Goal: Task Accomplishment & Management: Use online tool/utility

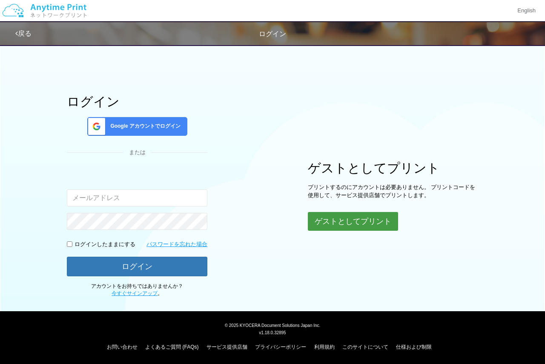
click at [347, 227] on button "ゲストとしてプリント" at bounding box center [353, 221] width 90 height 19
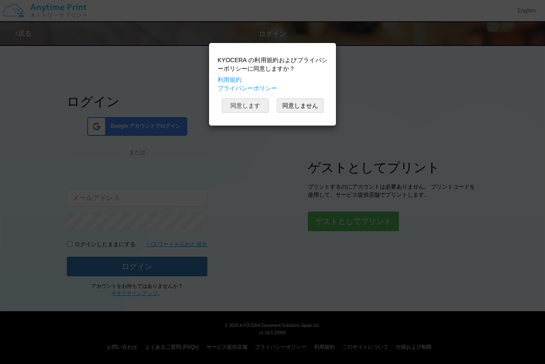
click at [252, 108] on button "同意します" at bounding box center [245, 105] width 47 height 14
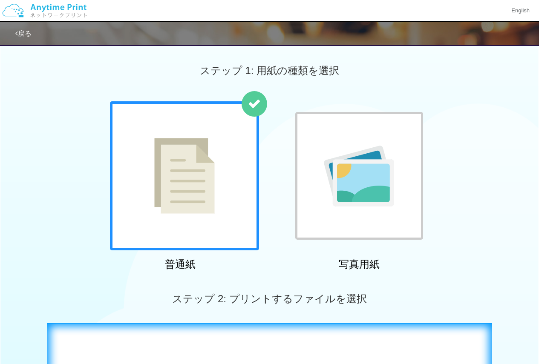
scroll to position [255, 0]
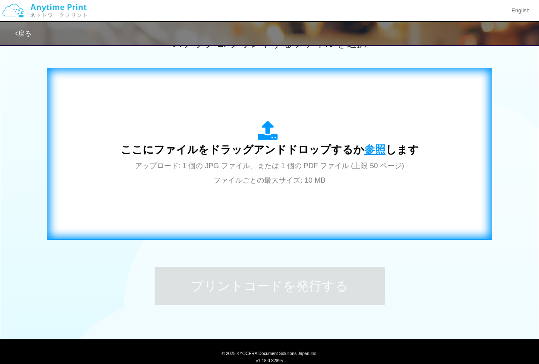
click at [372, 144] on span "参照" at bounding box center [374, 149] width 21 height 12
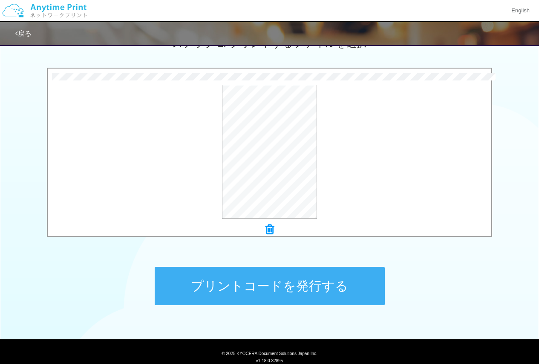
click at [278, 284] on button "プリントコードを発行する" at bounding box center [270, 286] width 230 height 38
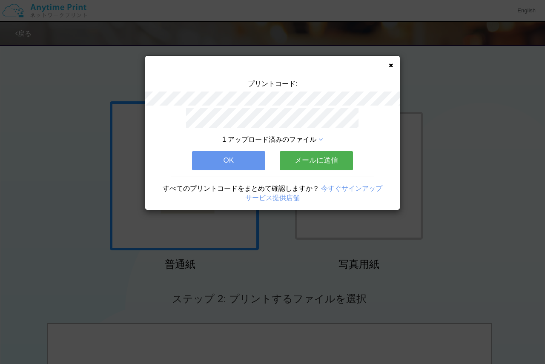
click at [393, 65] on div "プリントコード: 1 アップロード済みのファイル OK メールに送信 すべてのプリントコードをまとめて確認しますか？ 今すぐサインアップ サービス提供店舗" at bounding box center [272, 133] width 255 height 154
click at [243, 157] on button "OK" at bounding box center [228, 160] width 73 height 19
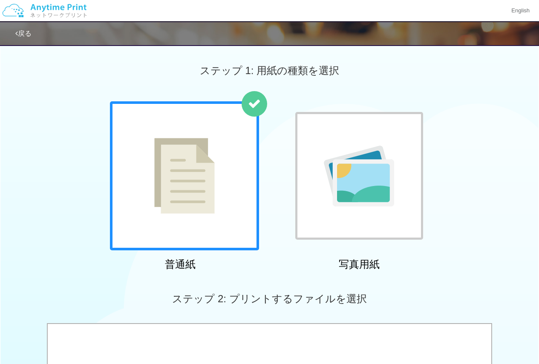
scroll to position [284, 0]
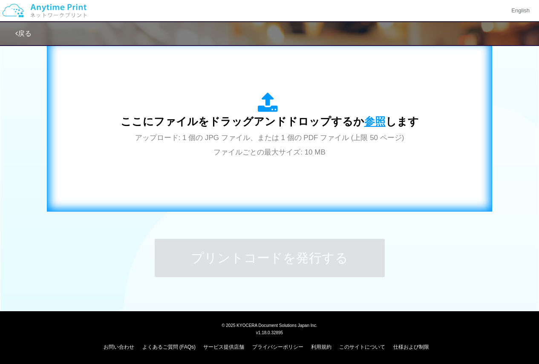
click at [367, 121] on span "参照" at bounding box center [374, 121] width 21 height 12
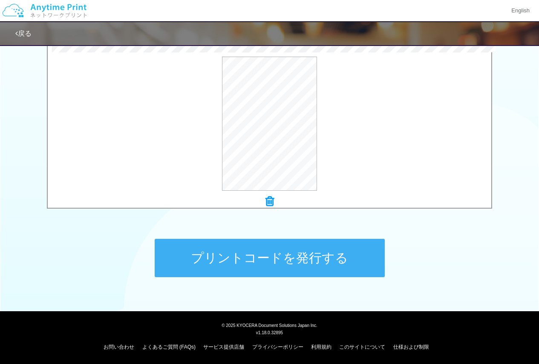
click at [306, 258] on button "プリントコードを発行する" at bounding box center [270, 258] width 230 height 38
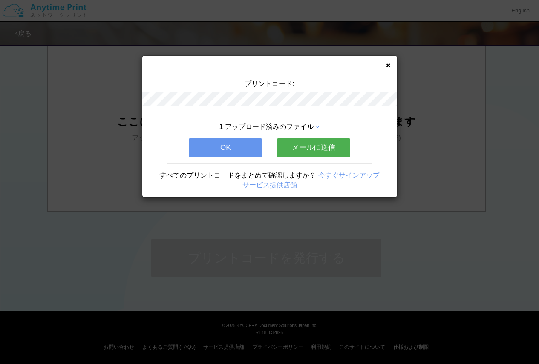
scroll to position [0, 0]
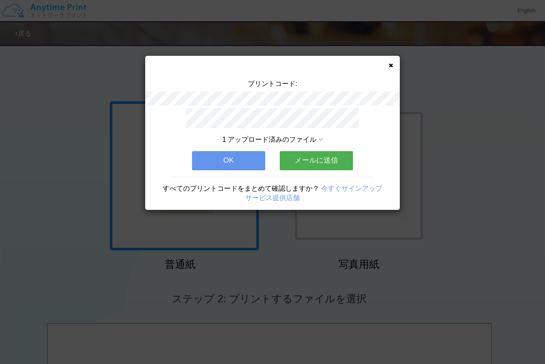
click at [250, 161] on button "OK" at bounding box center [228, 160] width 73 height 19
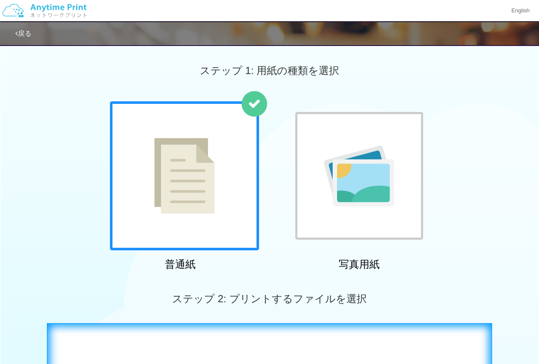
scroll to position [255, 0]
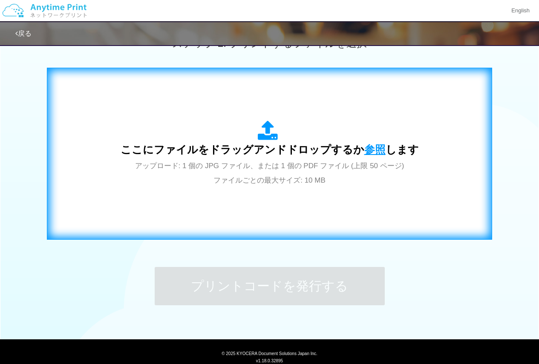
click at [371, 148] on span "参照" at bounding box center [374, 149] width 21 height 12
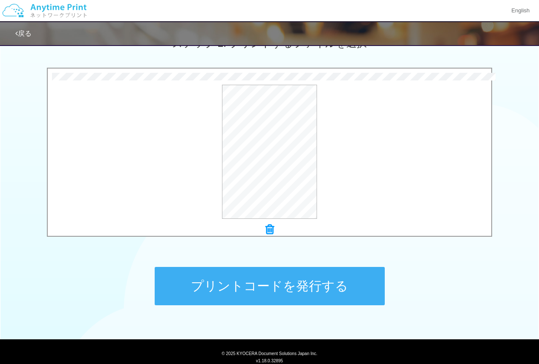
click at [285, 293] on button "プリントコードを発行する" at bounding box center [270, 286] width 230 height 38
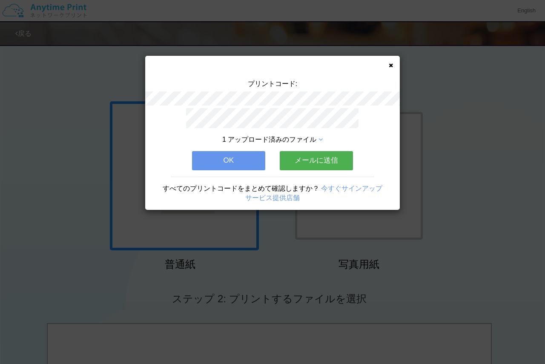
click at [239, 163] on button "OK" at bounding box center [228, 160] width 73 height 19
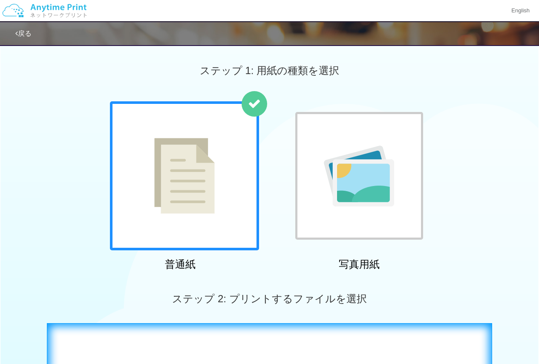
scroll to position [284, 0]
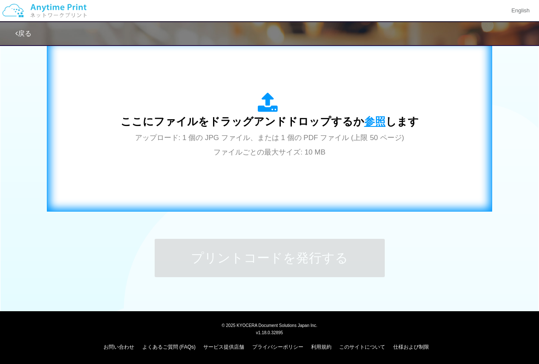
click at [368, 123] on span "参照" at bounding box center [374, 121] width 21 height 12
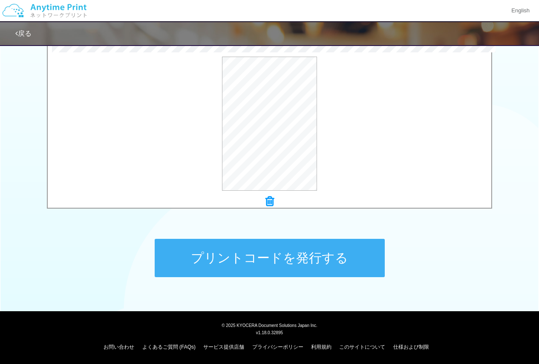
click at [299, 256] on button "プリントコードを発行する" at bounding box center [270, 258] width 230 height 38
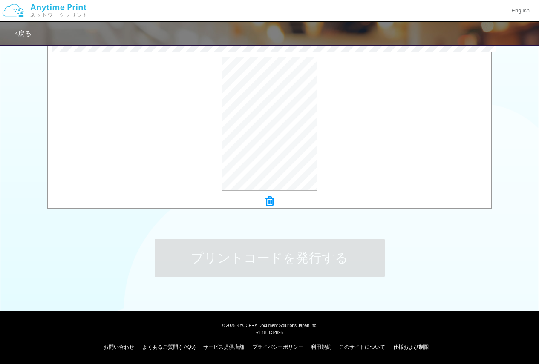
scroll to position [0, 0]
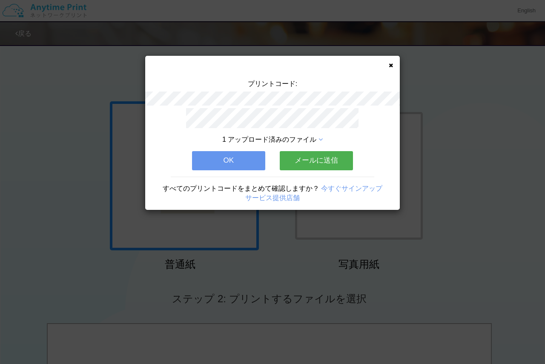
click at [250, 161] on button "OK" at bounding box center [228, 160] width 73 height 19
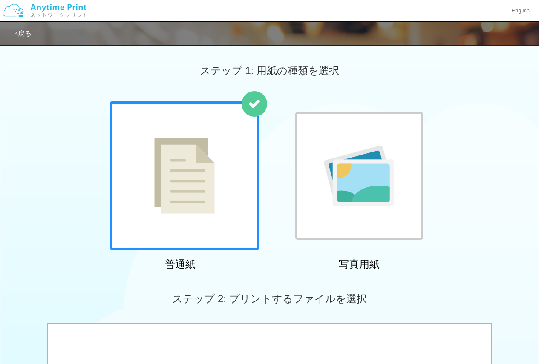
scroll to position [255, 0]
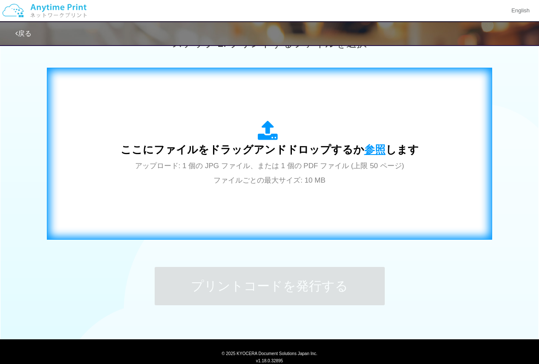
click at [376, 148] on span "参照" at bounding box center [374, 149] width 21 height 12
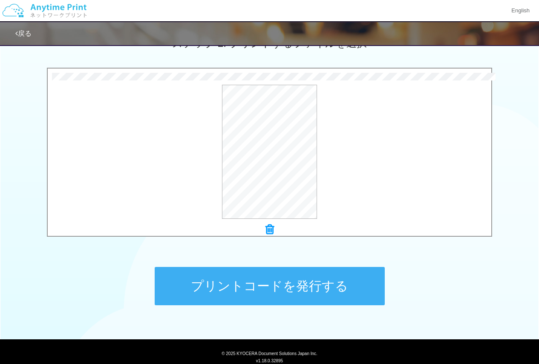
click at [253, 271] on button "プリントコードを発行する" at bounding box center [270, 286] width 230 height 38
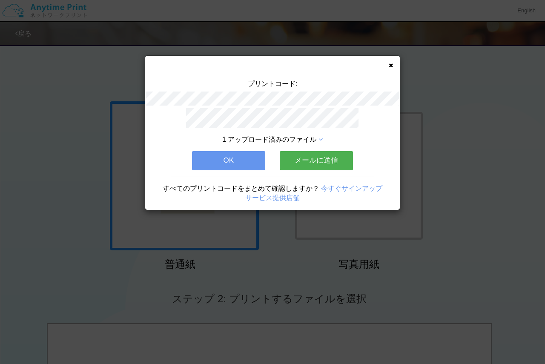
click at [242, 159] on button "OK" at bounding box center [228, 160] width 73 height 19
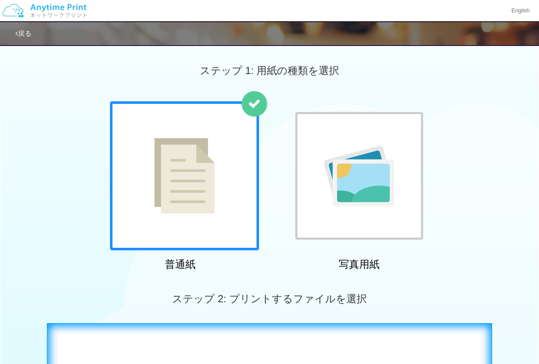
scroll to position [213, 0]
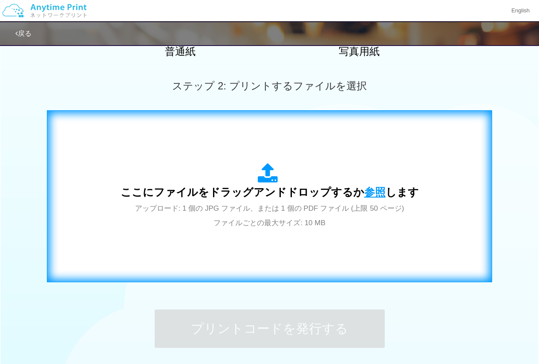
click at [371, 191] on span "参照" at bounding box center [374, 192] width 21 height 12
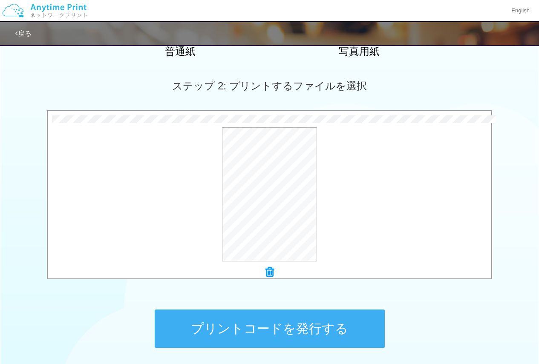
click at [283, 318] on button "プリントコードを発行する" at bounding box center [270, 329] width 230 height 38
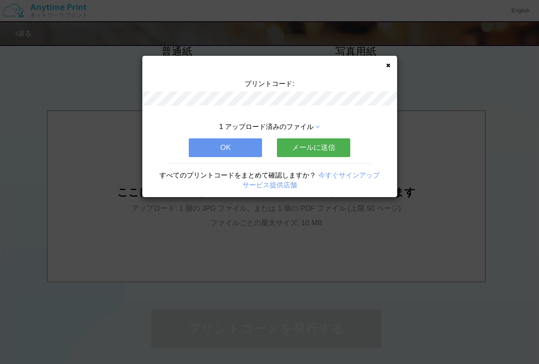
scroll to position [0, 0]
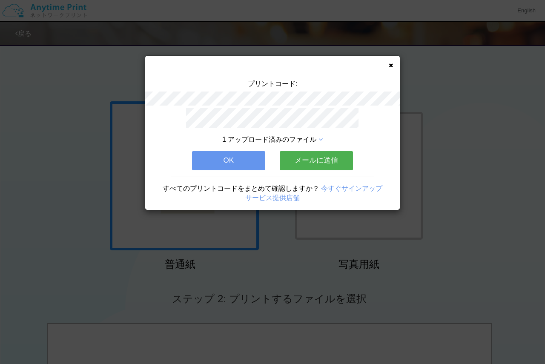
click at [230, 155] on button "OK" at bounding box center [228, 160] width 73 height 19
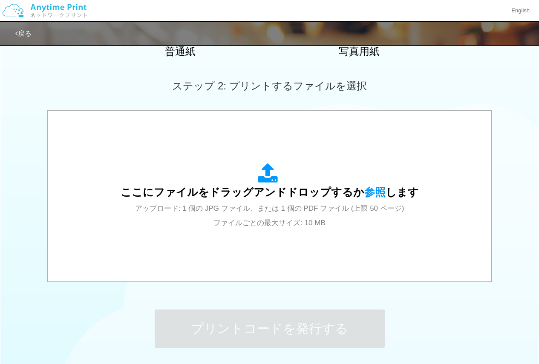
scroll to position [255, 0]
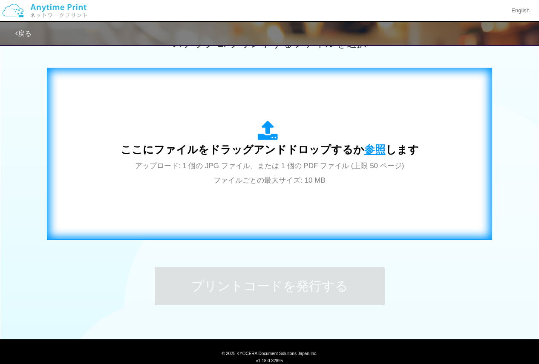
click at [373, 146] on span "参照" at bounding box center [374, 149] width 21 height 12
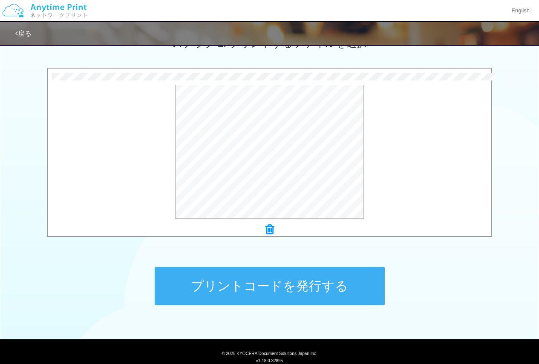
click at [281, 283] on button "プリントコードを発行する" at bounding box center [270, 286] width 230 height 38
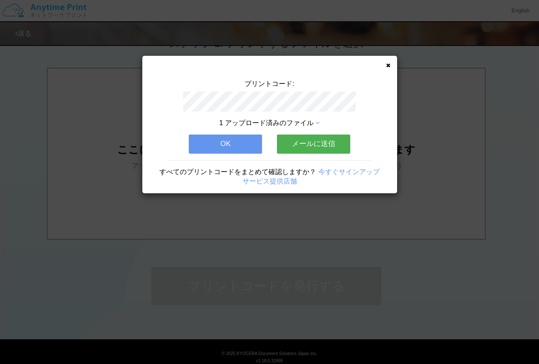
scroll to position [0, 0]
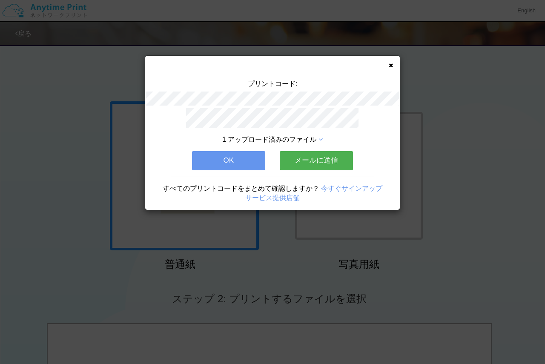
click at [228, 152] on button "OK" at bounding box center [228, 160] width 73 height 19
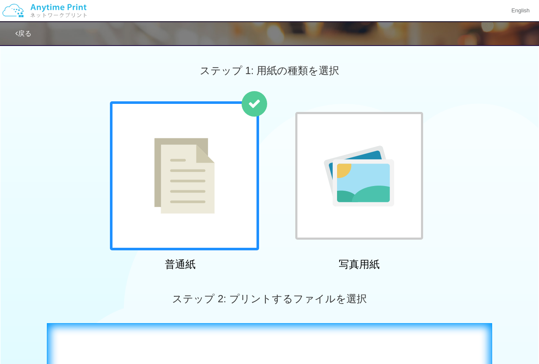
scroll to position [213, 0]
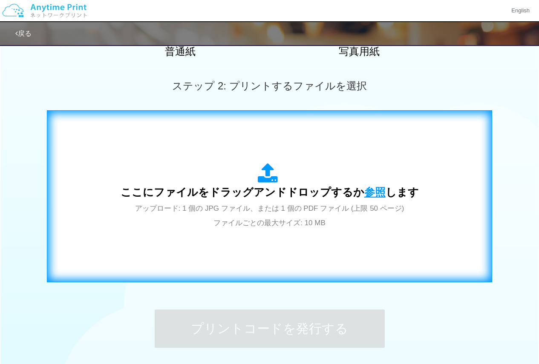
click at [370, 195] on span "参照" at bounding box center [374, 192] width 21 height 12
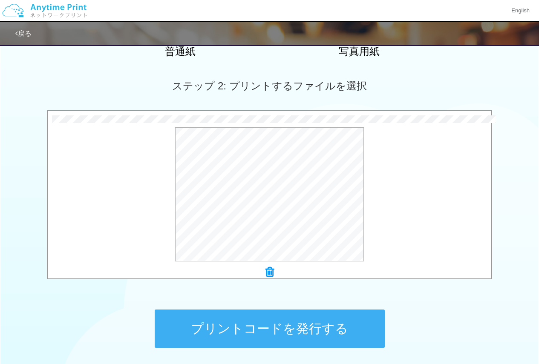
click at [304, 319] on button "プリントコードを発行する" at bounding box center [270, 329] width 230 height 38
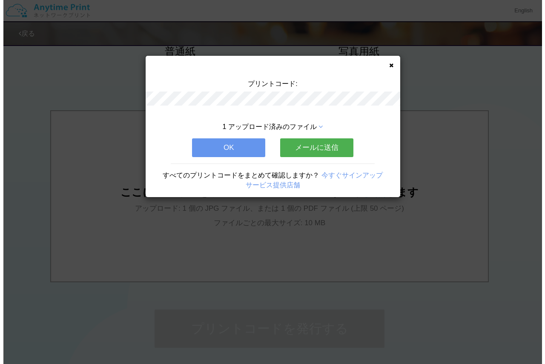
scroll to position [0, 0]
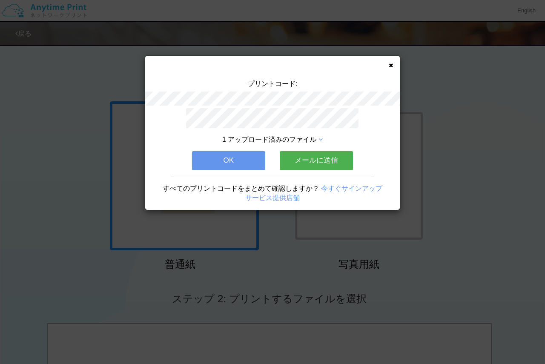
click at [217, 153] on button "OK" at bounding box center [228, 160] width 73 height 19
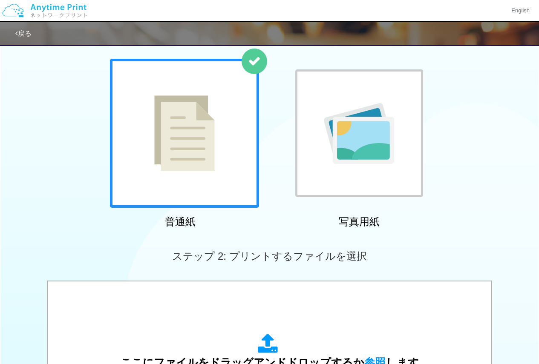
scroll to position [255, 0]
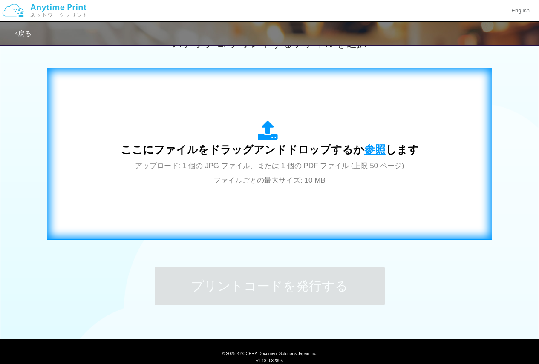
click at [368, 151] on span "参照" at bounding box center [374, 149] width 21 height 12
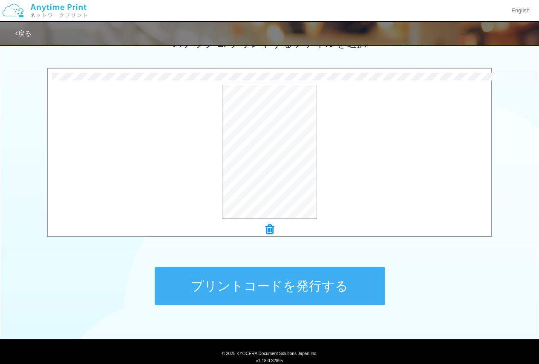
click at [295, 284] on button "プリントコードを発行する" at bounding box center [270, 286] width 230 height 38
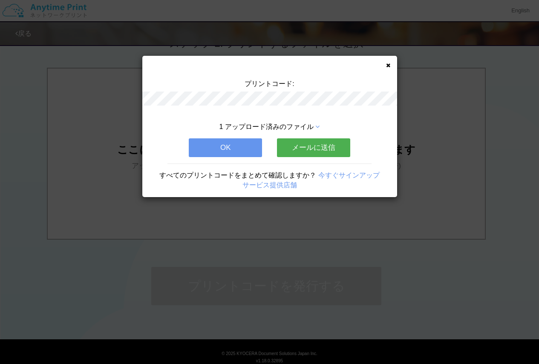
scroll to position [0, 0]
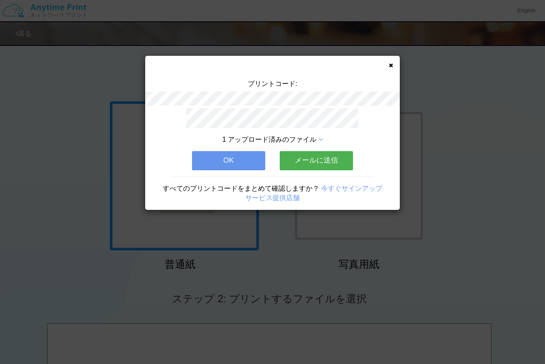
click at [390, 64] on icon at bounding box center [391, 66] width 4 height 6
